Goal: Task Accomplishment & Management: Manage account settings

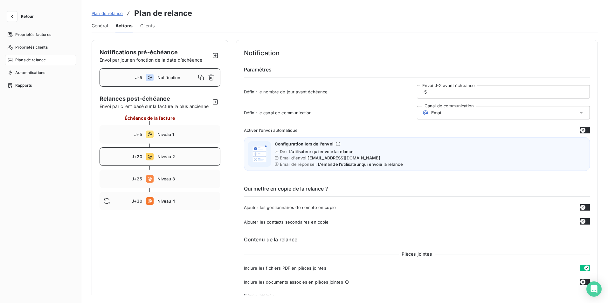
click at [158, 166] on div "J+20 Niveau 2" at bounding box center [160, 157] width 121 height 18
type input "20"
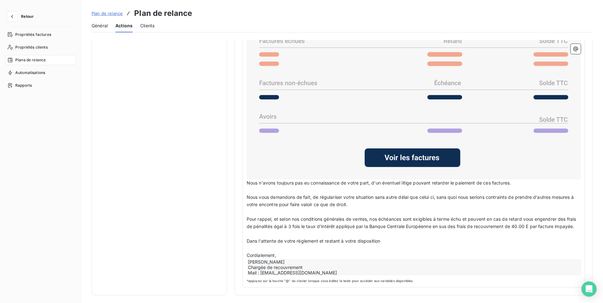
scroll to position [513, 0]
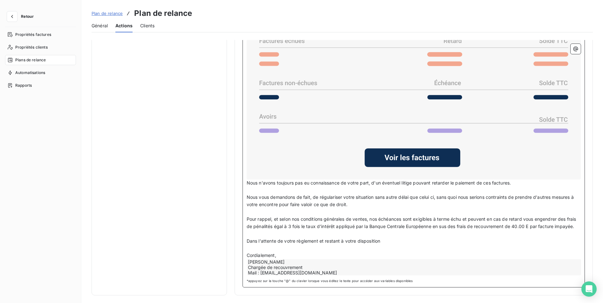
click at [294, 269] on div "[PERSON_NAME] Chargée de recouvrement Mail : [EMAIL_ADDRESS][DOMAIN_NAME]" at bounding box center [414, 268] width 334 height 16
click at [280, 264] on div "[PERSON_NAME] Chargée de recouvrement Mail : [EMAIL_ADDRESS][DOMAIN_NAME]" at bounding box center [414, 268] width 334 height 16
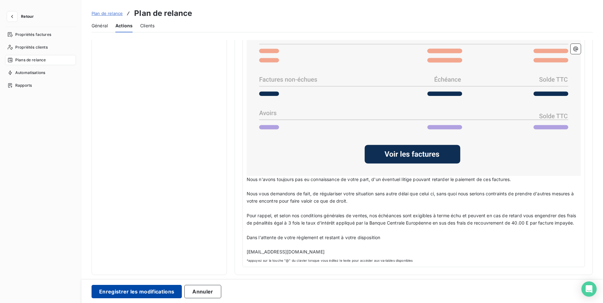
click at [158, 293] on button "Enregistrer les modifications" at bounding box center [137, 291] width 90 height 13
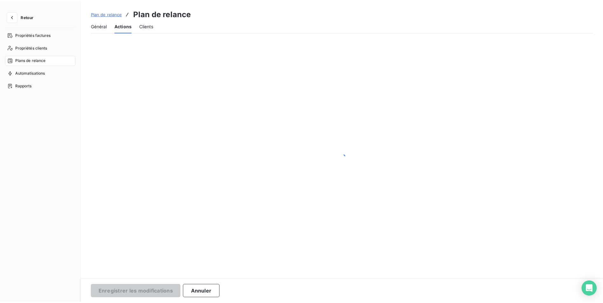
scroll to position [0, 0]
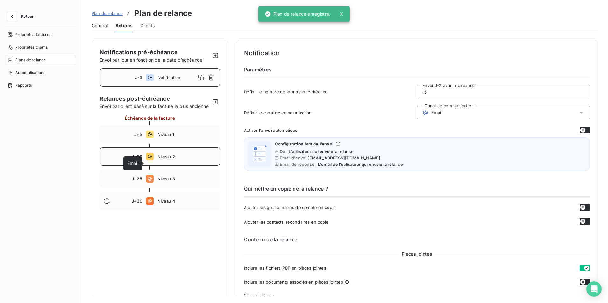
click at [148, 161] on icon at bounding box center [150, 157] width 8 height 8
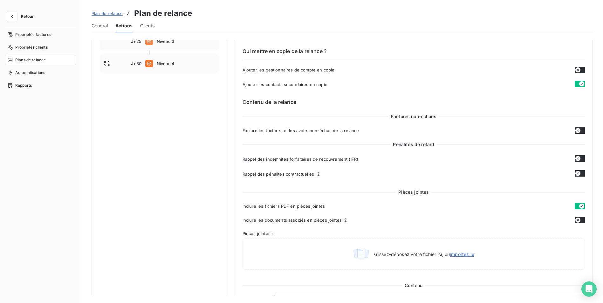
scroll to position [51, 0]
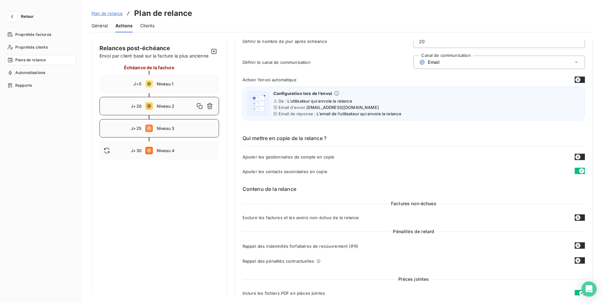
click at [157, 131] on span "Niveau 3" at bounding box center [186, 128] width 58 height 5
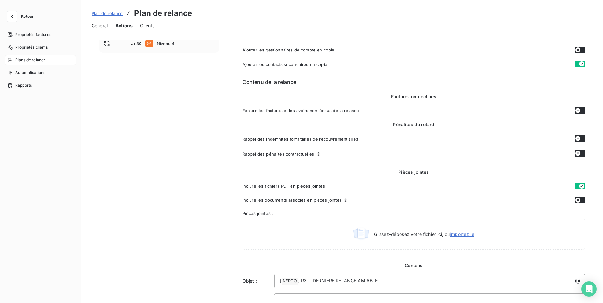
scroll to position [0, 0]
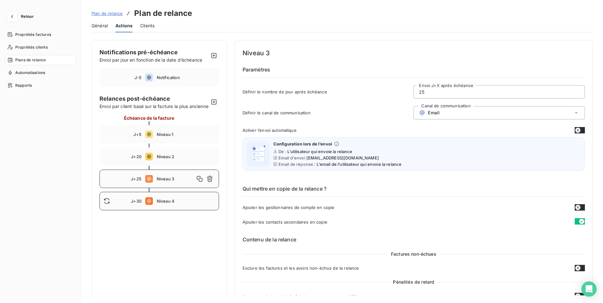
click at [164, 204] on span "Niveau 4" at bounding box center [186, 201] width 58 height 5
type input "30"
click at [594, 292] on div "Open Intercom Messenger" at bounding box center [589, 289] width 17 height 17
click at [10, 17] on icon "button" at bounding box center [12, 16] width 6 height 6
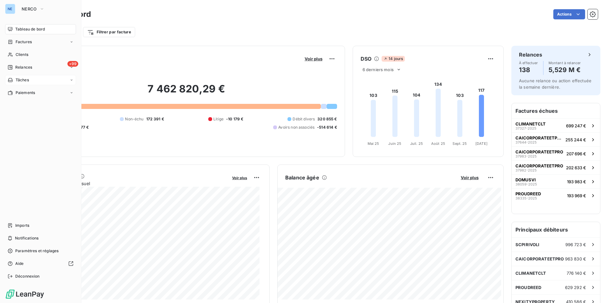
click at [22, 81] on span "Tâches" at bounding box center [22, 80] width 13 height 6
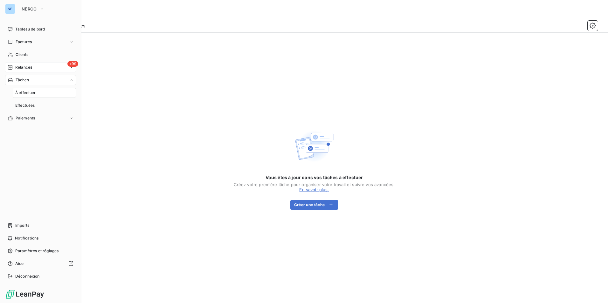
click at [75, 64] on span "+99" at bounding box center [72, 64] width 11 height 6
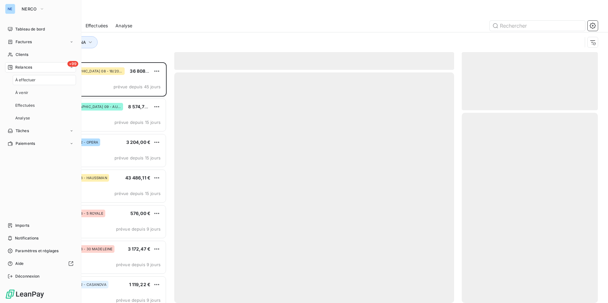
scroll to position [236, 131]
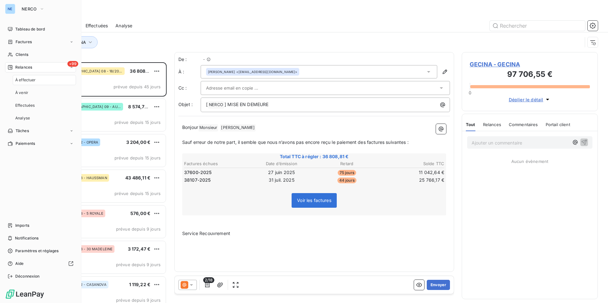
click at [29, 78] on span "À effectuer" at bounding box center [25, 80] width 21 height 6
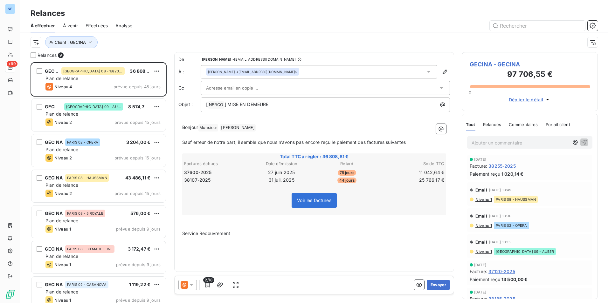
click at [51, 52] on span "Relances" at bounding box center [47, 55] width 19 height 6
click at [33, 54] on div at bounding box center [34, 55] width 6 height 6
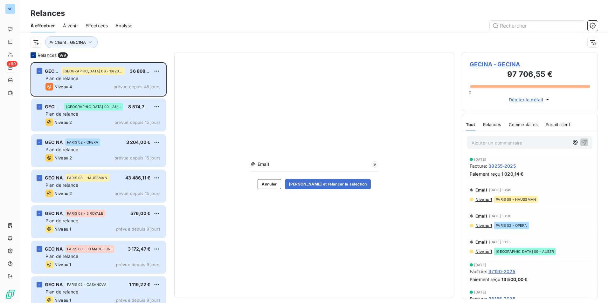
click at [33, 54] on icon at bounding box center [33, 55] width 4 height 4
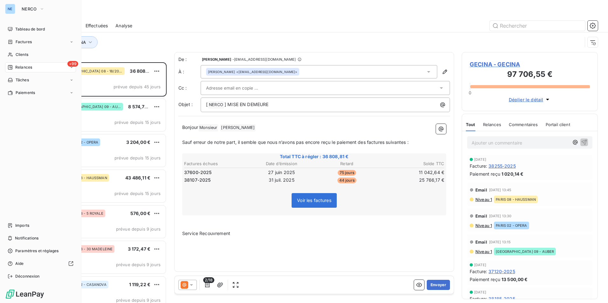
click at [30, 67] on span "Relances" at bounding box center [23, 68] width 17 height 6
click at [61, 64] on div "+99 Relances" at bounding box center [40, 67] width 71 height 10
click at [73, 63] on span "+99" at bounding box center [72, 64] width 11 height 6
